Goal: Browse casually

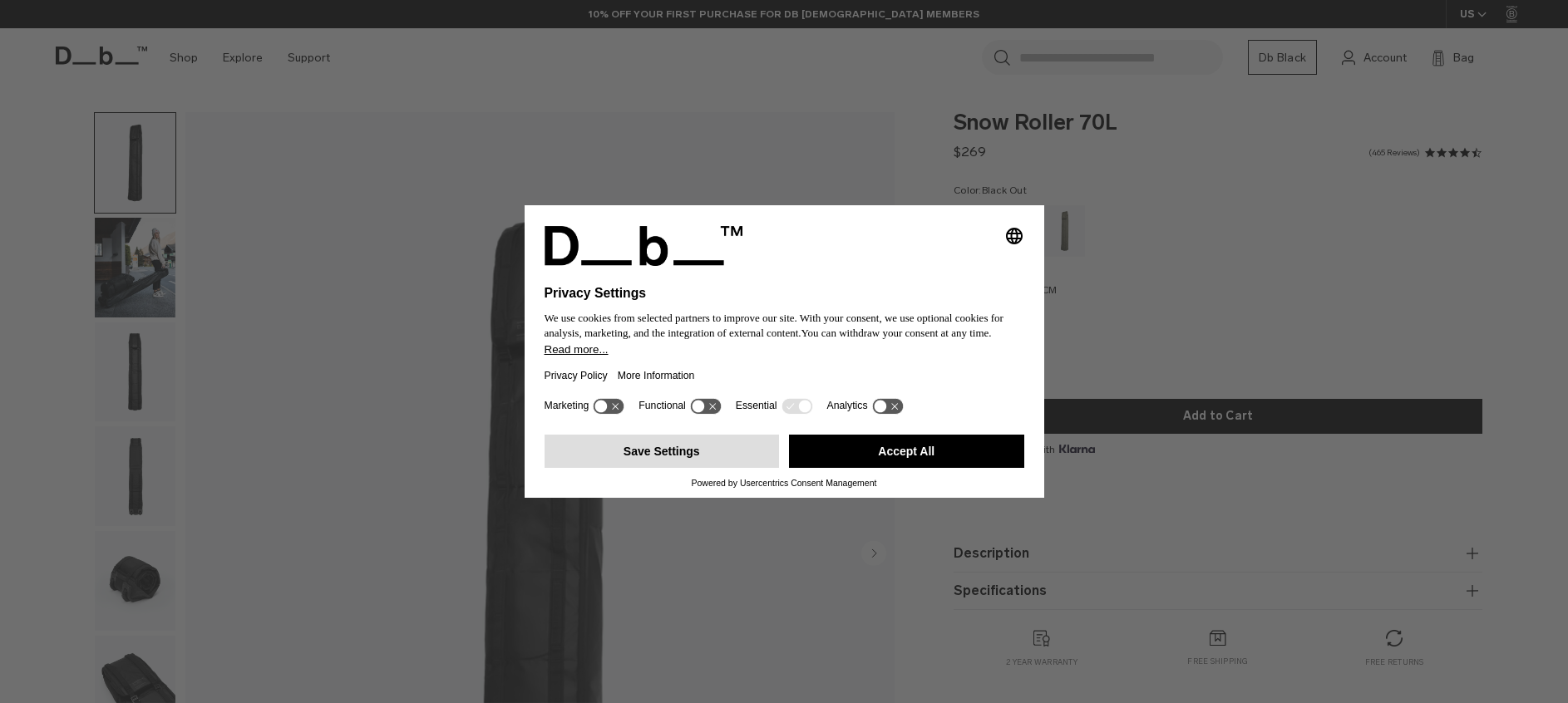
click at [703, 455] on button "Save Settings" at bounding box center [662, 452] width 235 height 34
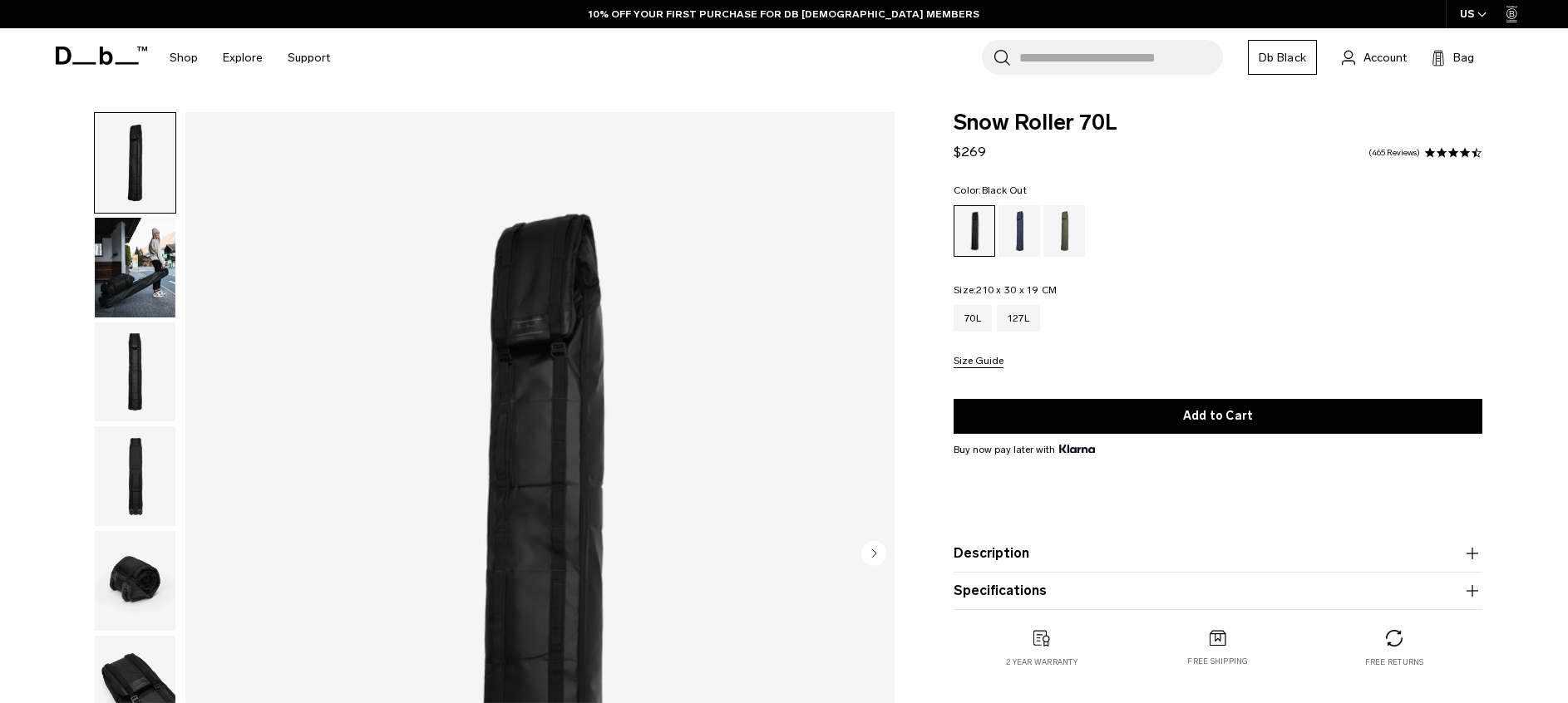
scroll to position [33, 0]
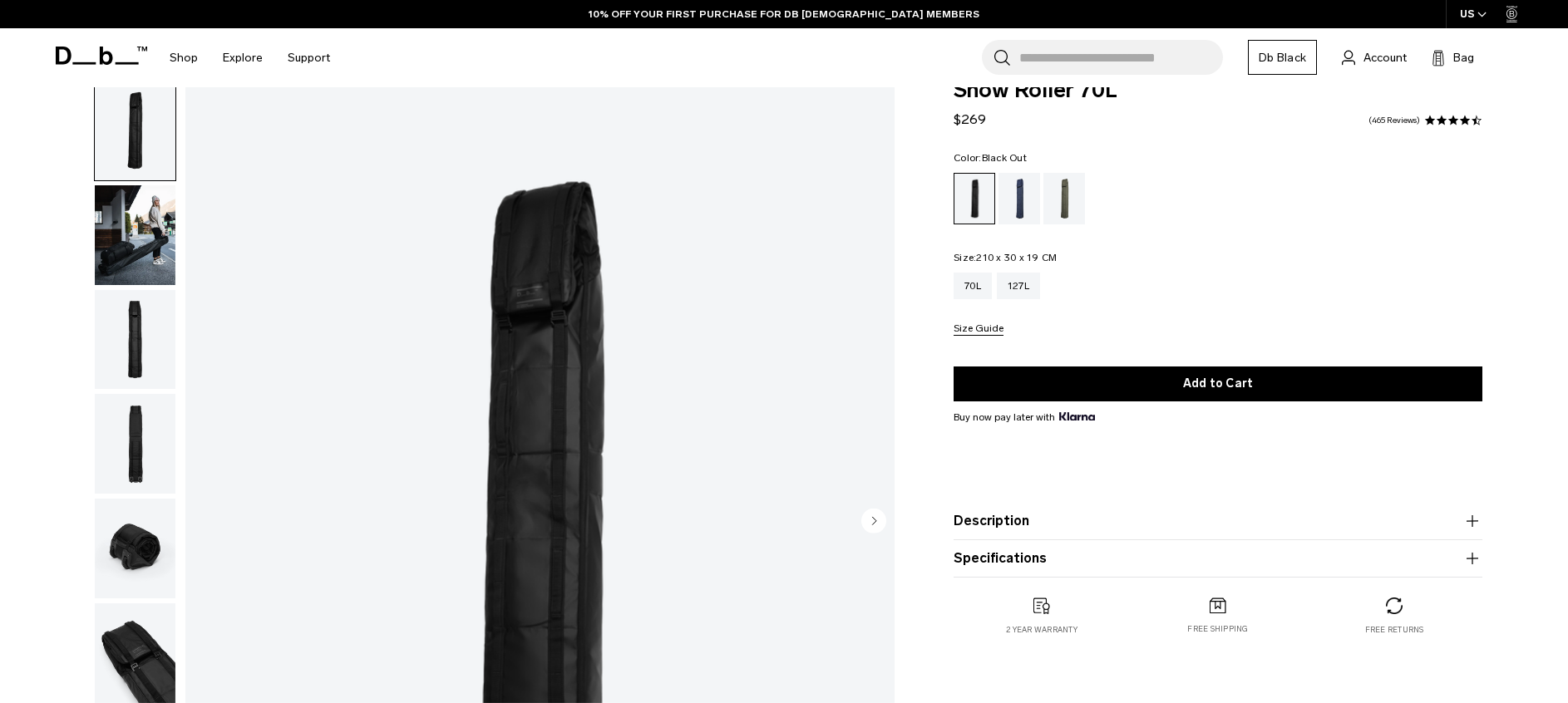
click at [152, 148] on img "button" at bounding box center [134, 130] width 80 height 100
click at [150, 244] on img "button" at bounding box center [134, 235] width 80 height 100
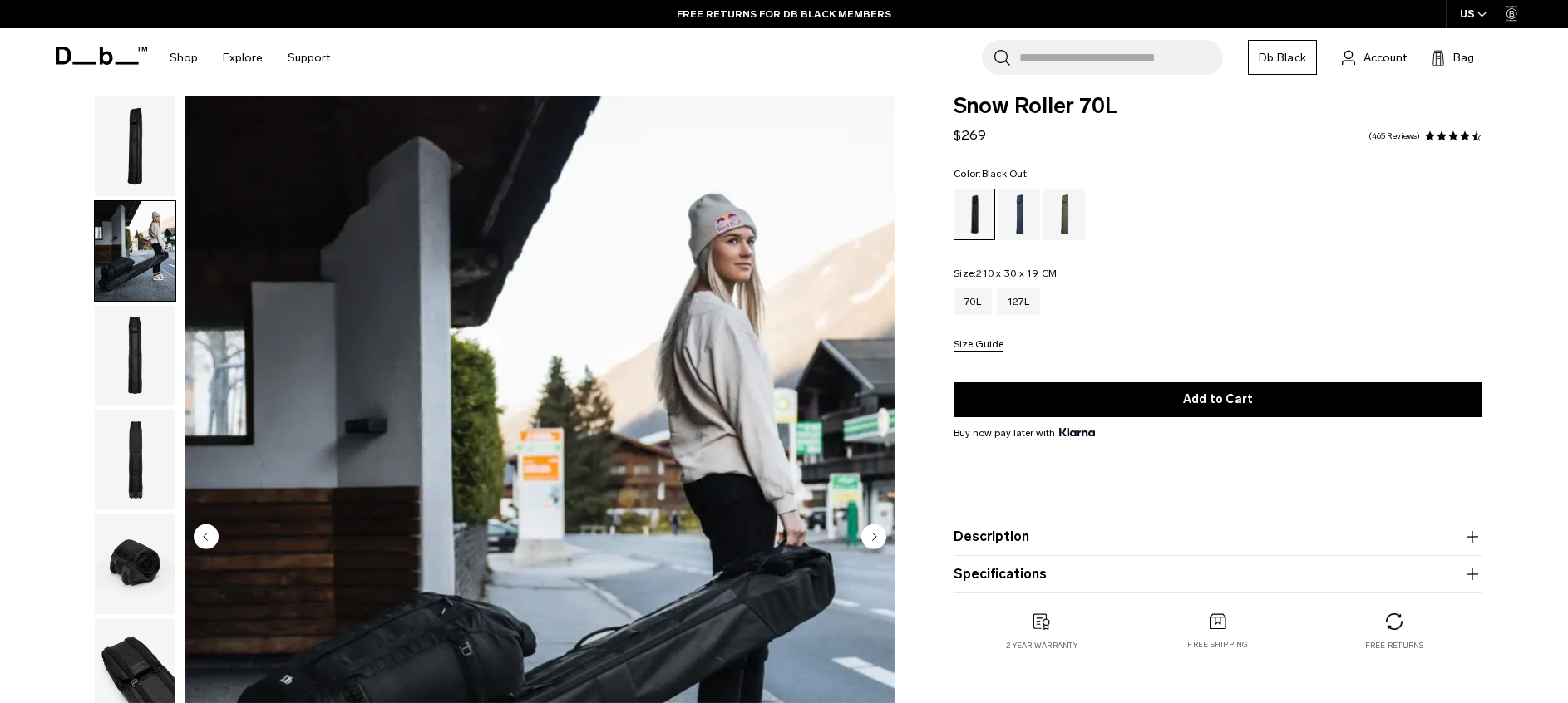
scroll to position [0, 0]
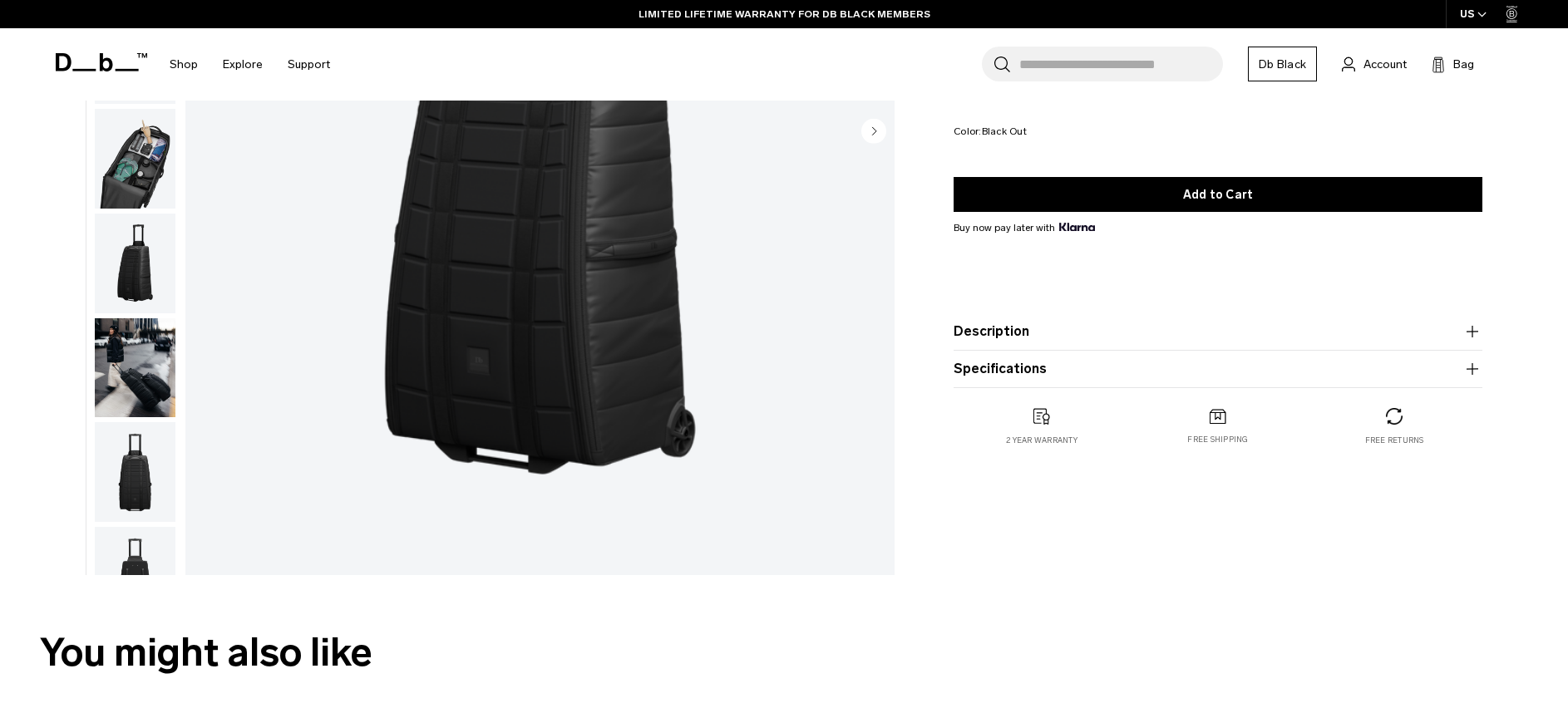
scroll to position [424, 0]
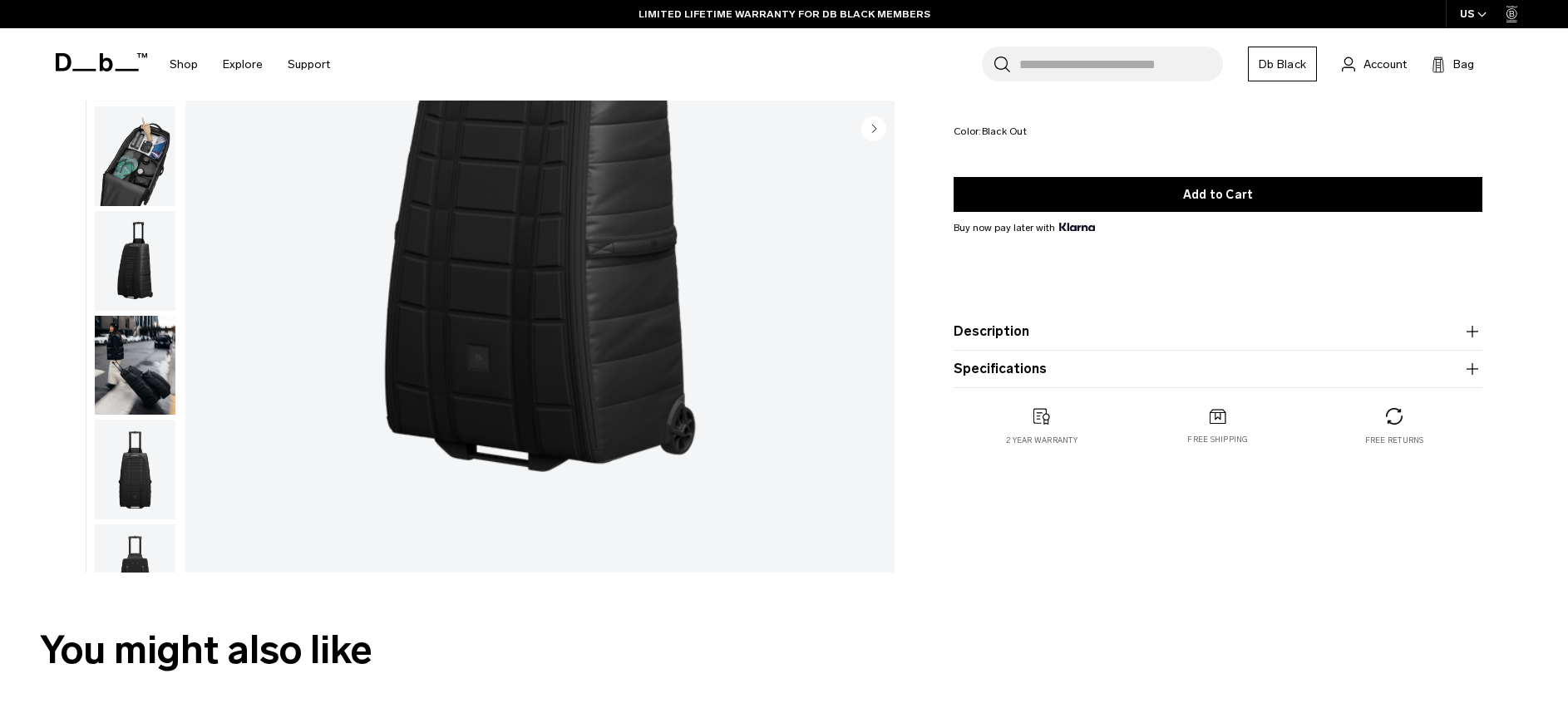
click at [133, 465] on img "button" at bounding box center [134, 470] width 80 height 100
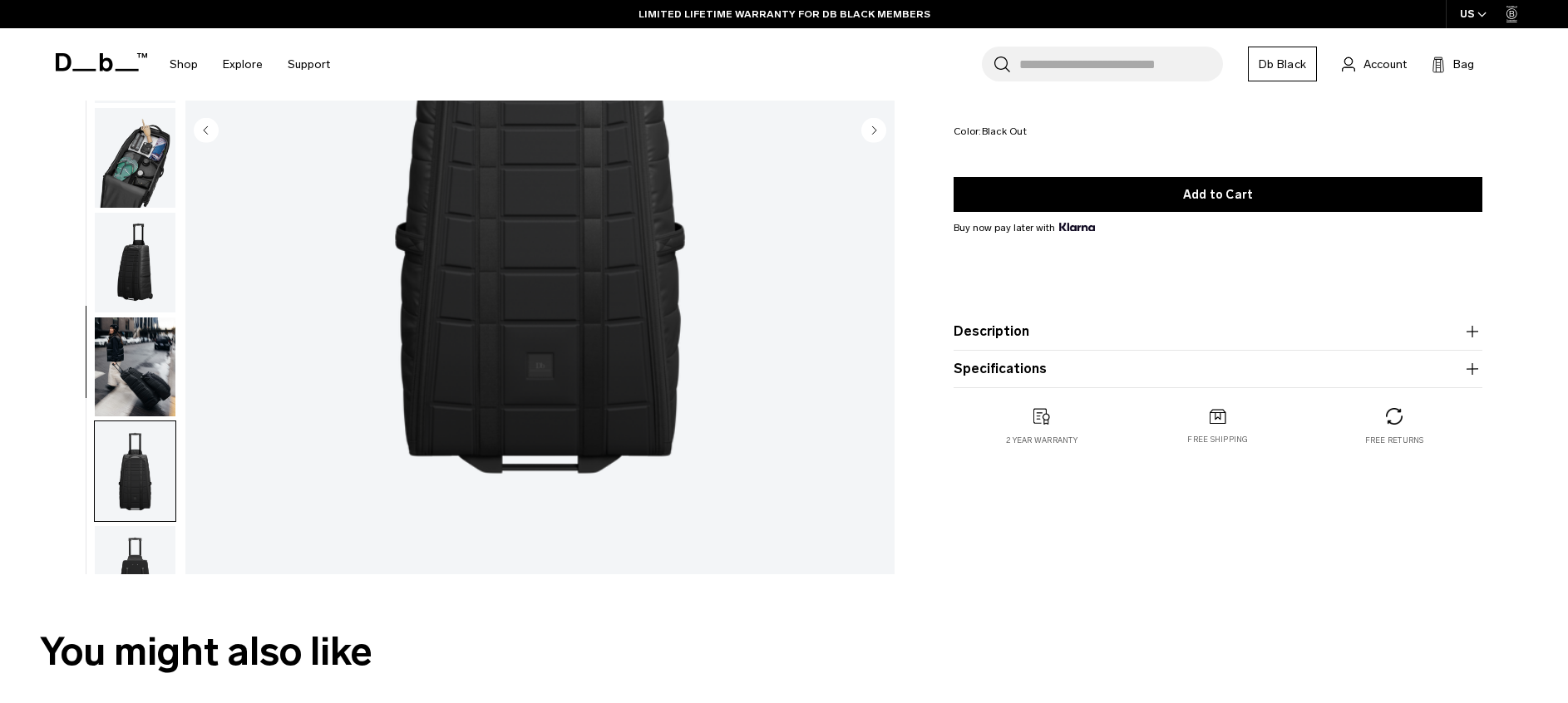
scroll to position [421, 0]
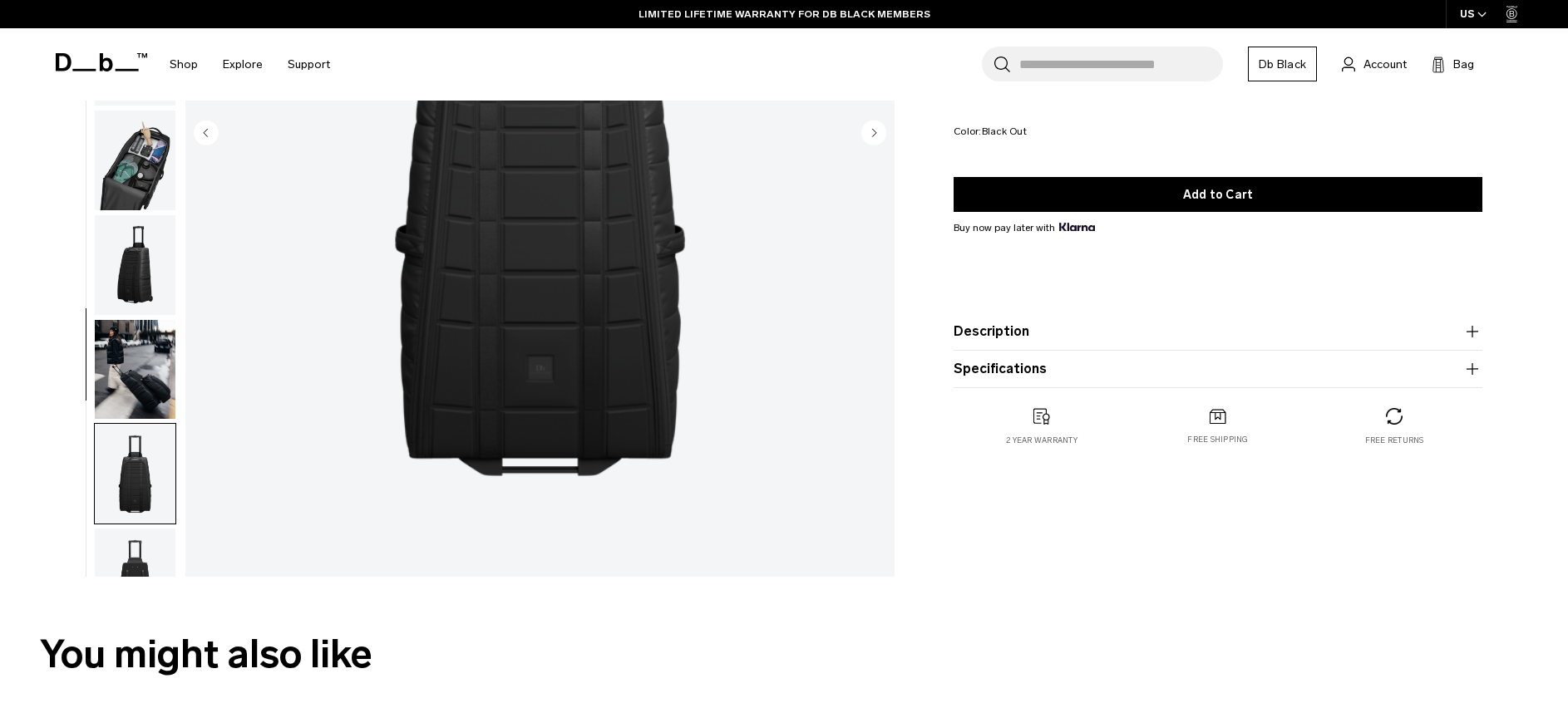
click at [144, 391] on img "button" at bounding box center [134, 370] width 80 height 100
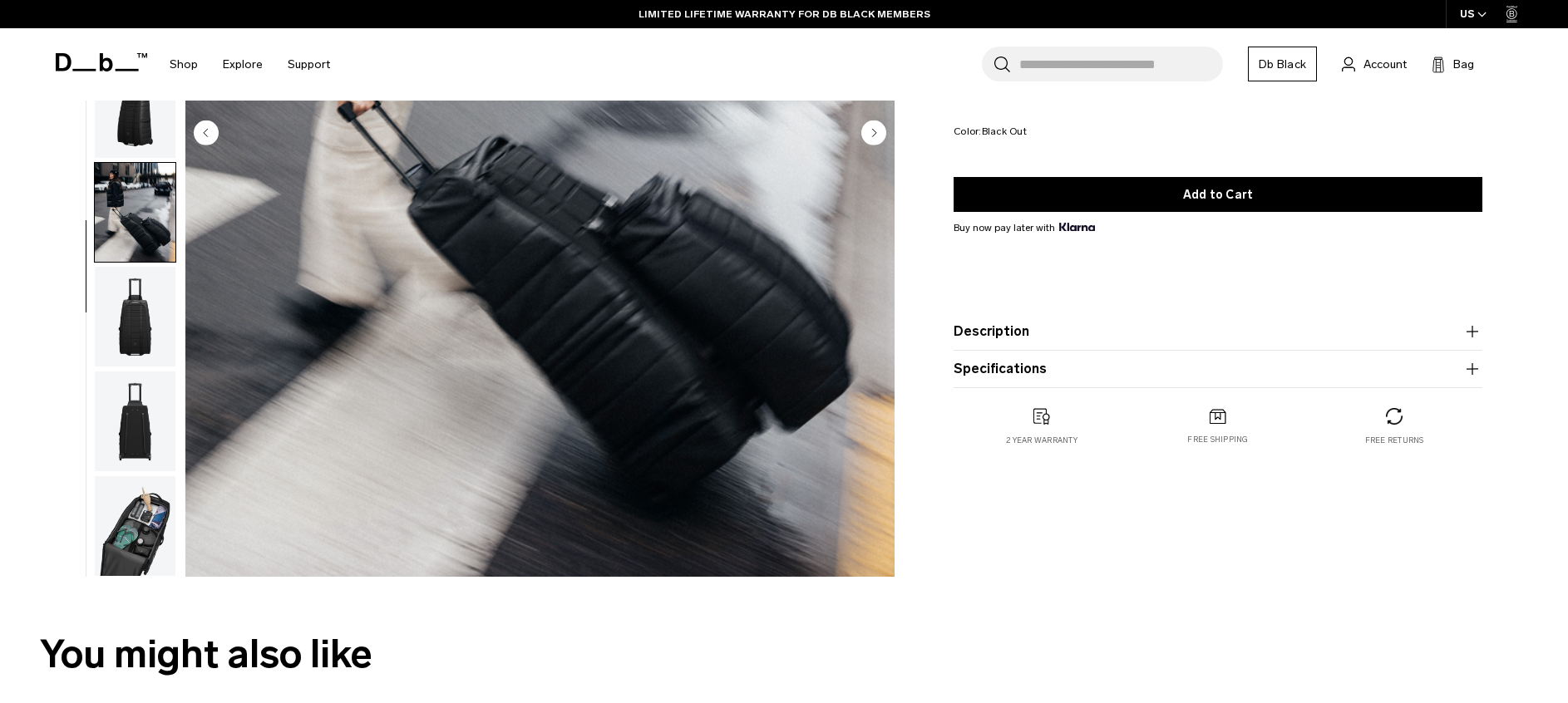
scroll to position [0, 0]
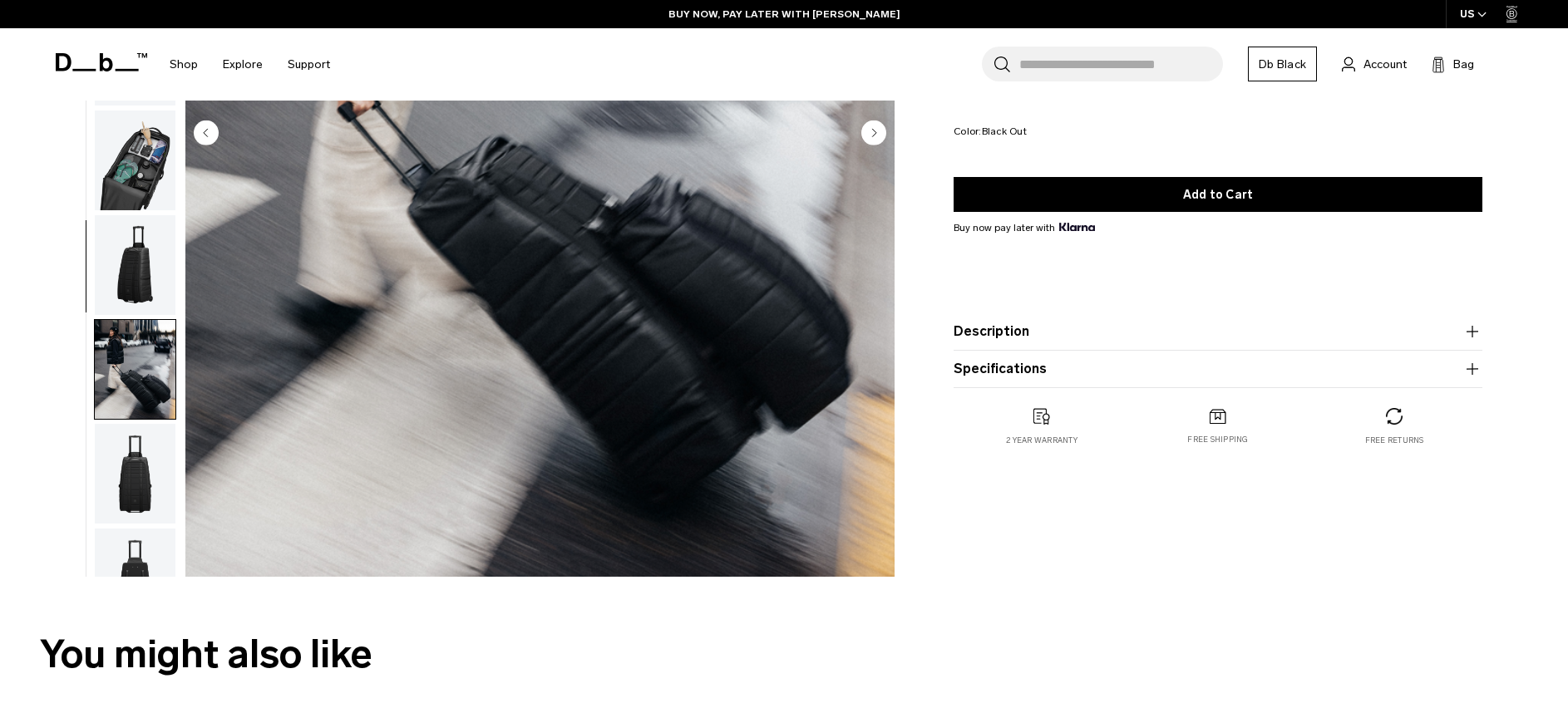
click at [144, 275] on img "button" at bounding box center [134, 264] width 80 height 100
